Goal: Task Accomplishment & Management: Manage account settings

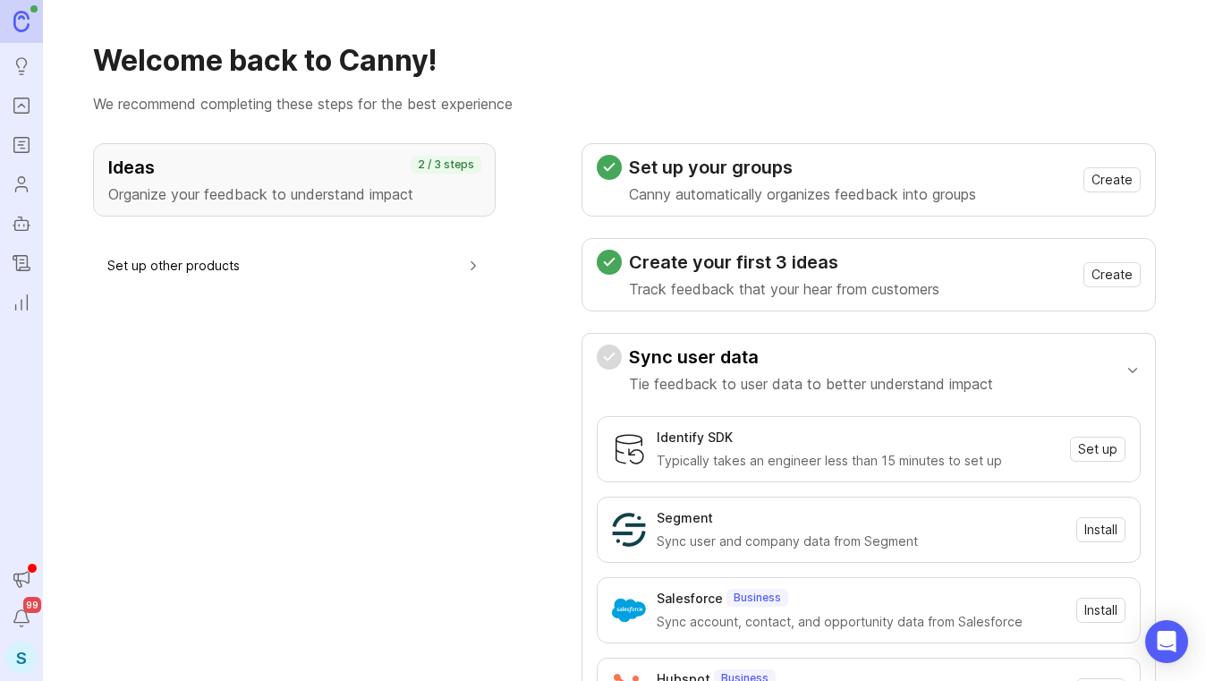
click at [21, 133] on link "Roadmaps" at bounding box center [21, 145] width 32 height 32
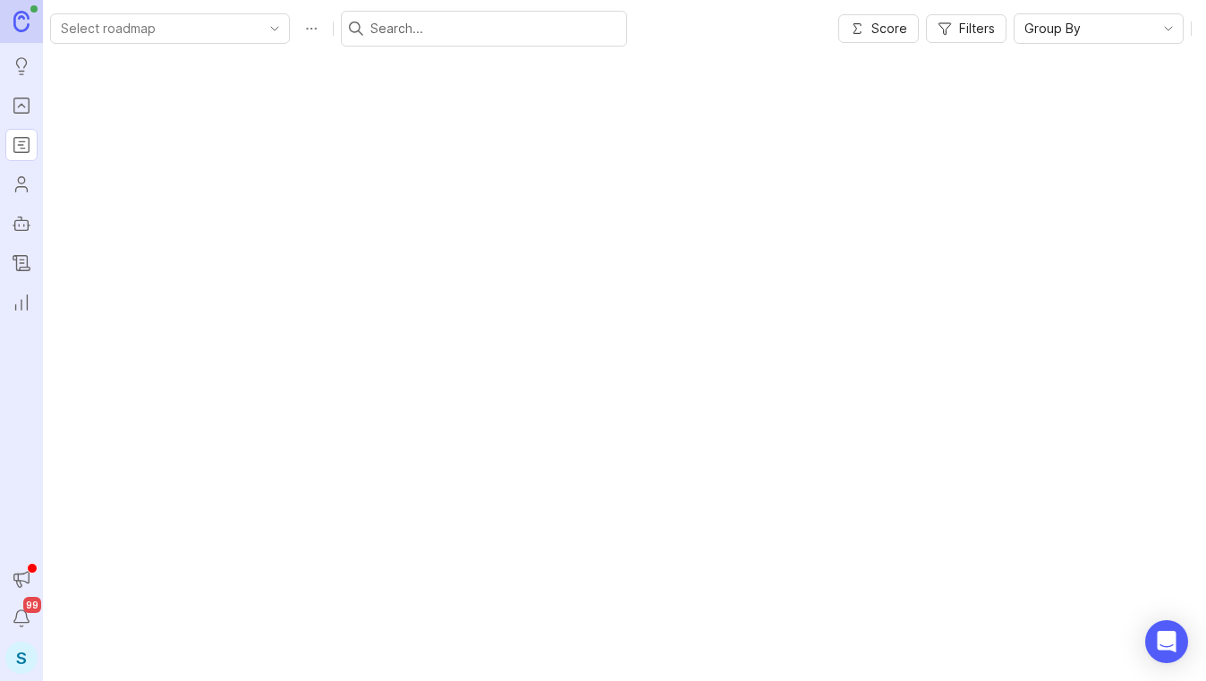
click at [14, 658] on div "S" at bounding box center [21, 658] width 32 height 32
click at [25, 656] on div "S" at bounding box center [21, 658] width 32 height 32
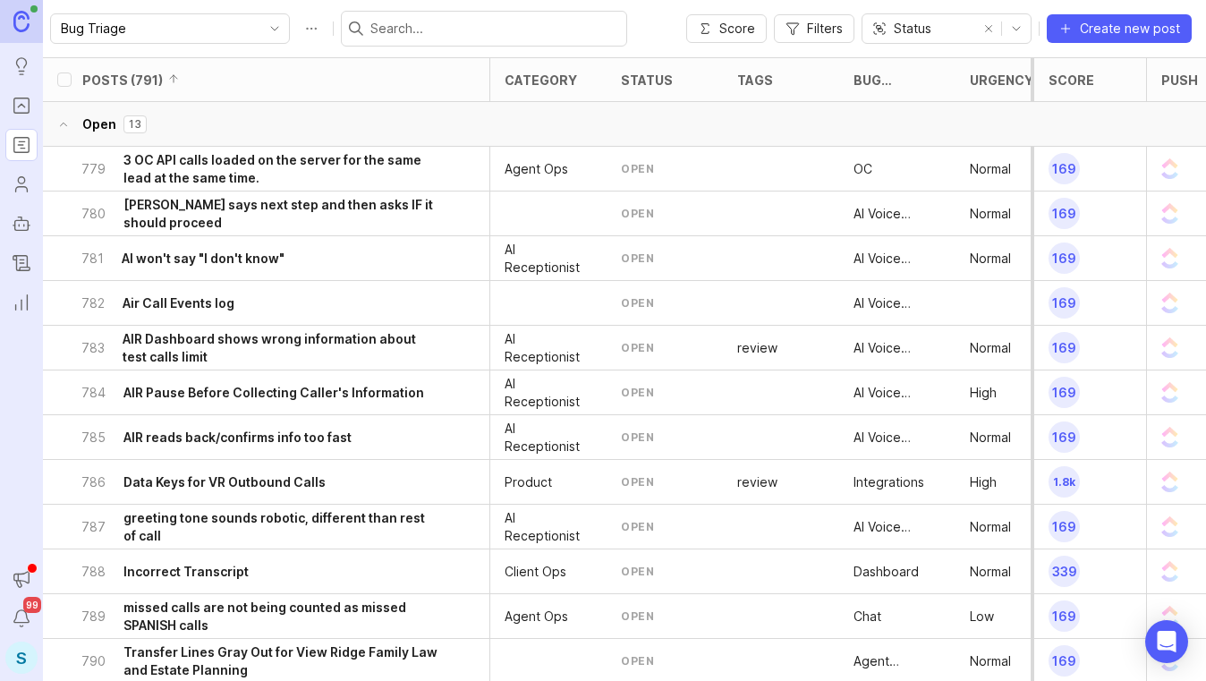
click at [22, 656] on div "S" at bounding box center [21, 658] width 32 height 32
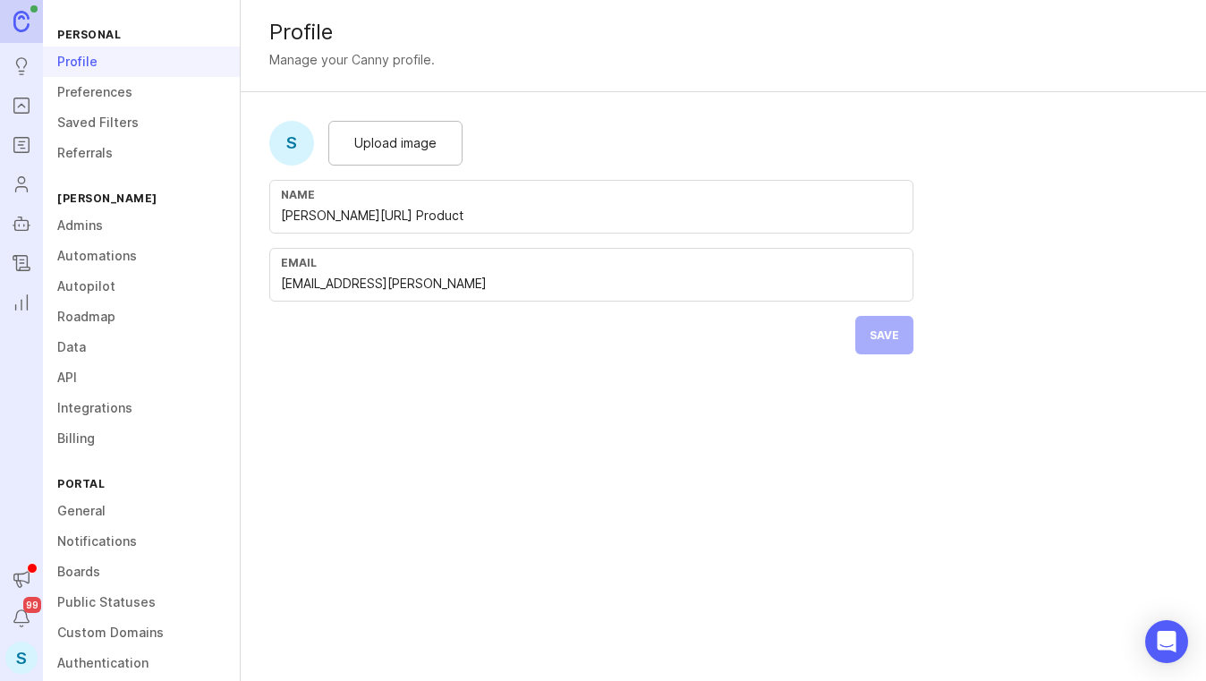
click at [82, 225] on link "Admins" at bounding box center [141, 225] width 197 height 30
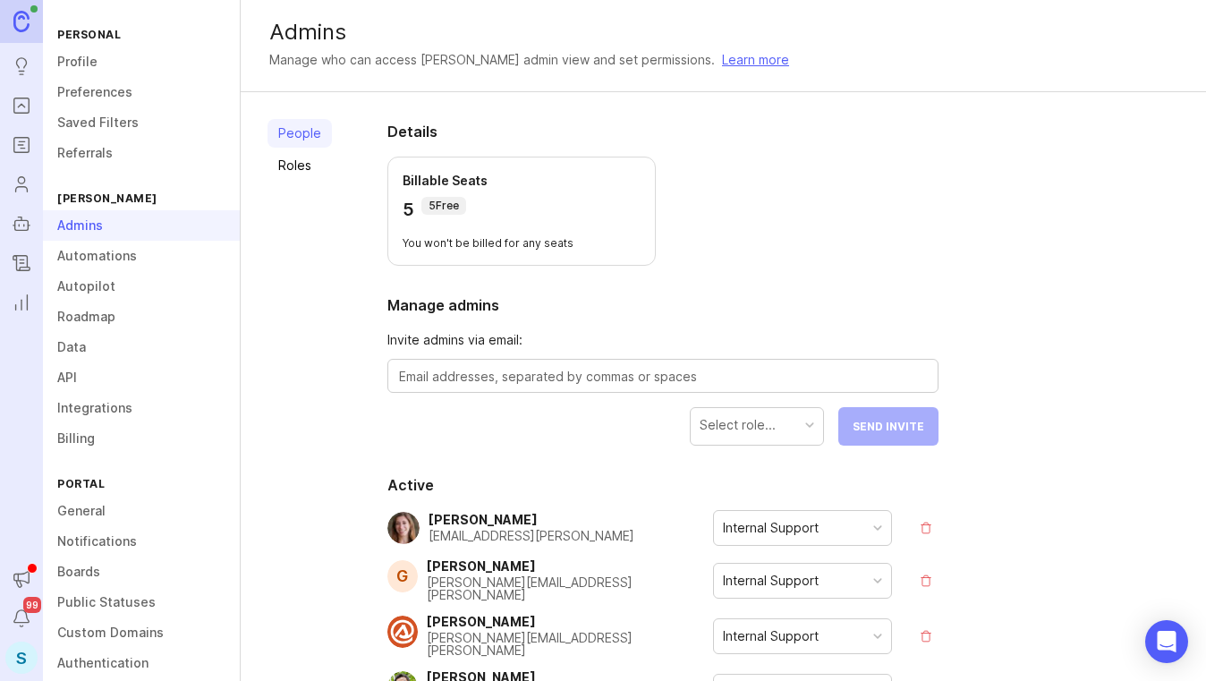
click at [444, 200] on p "5 Free" at bounding box center [444, 206] width 30 height 14
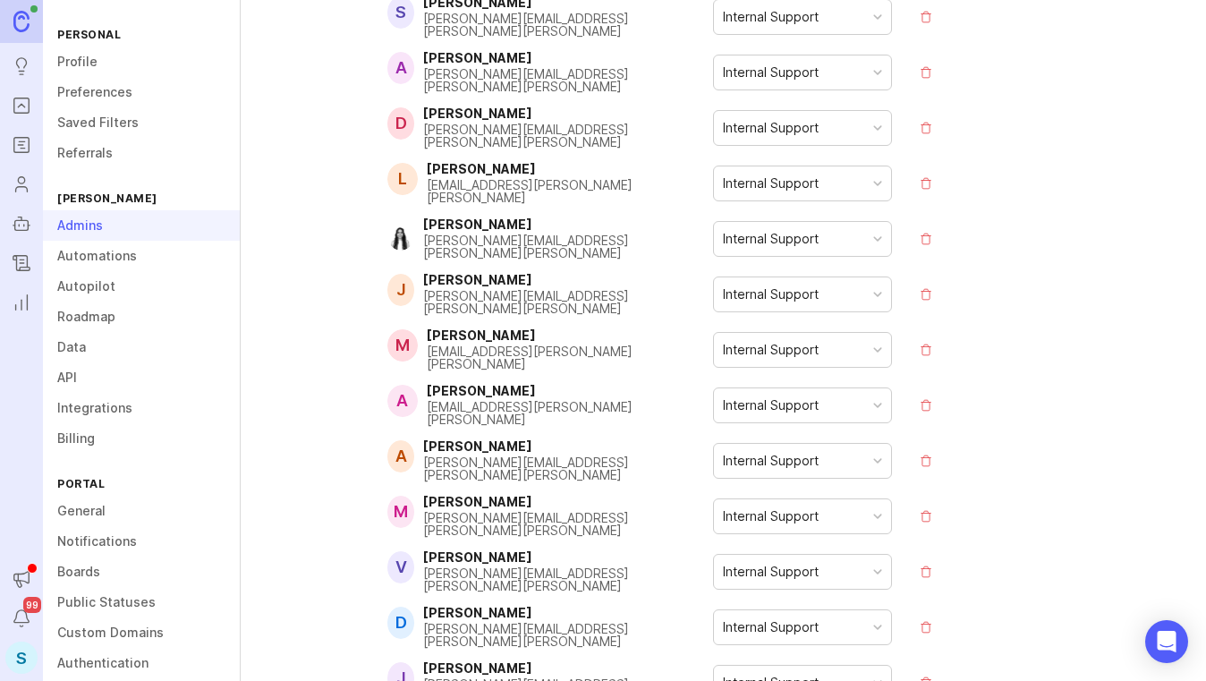
scroll to position [5226, 0]
